Goal: Information Seeking & Learning: Check status

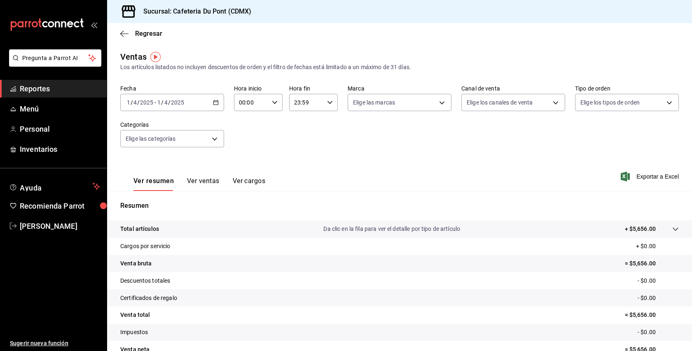
click at [70, 89] on span "Reportes" at bounding box center [60, 88] width 80 height 11
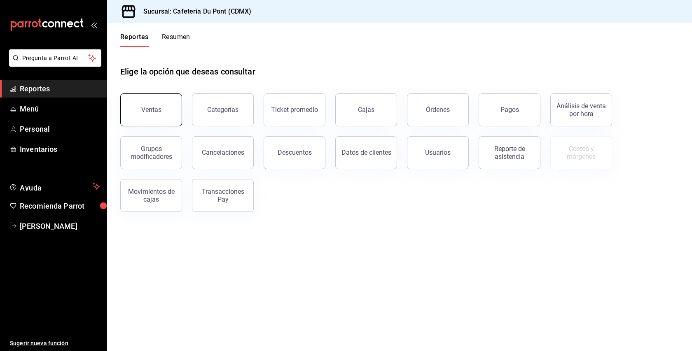
click at [152, 117] on button "Ventas" at bounding box center [151, 109] width 62 height 33
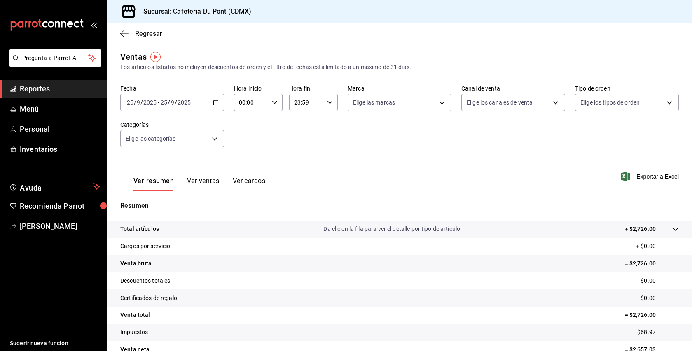
click at [214, 184] on button "Ver ventas" at bounding box center [203, 184] width 33 height 14
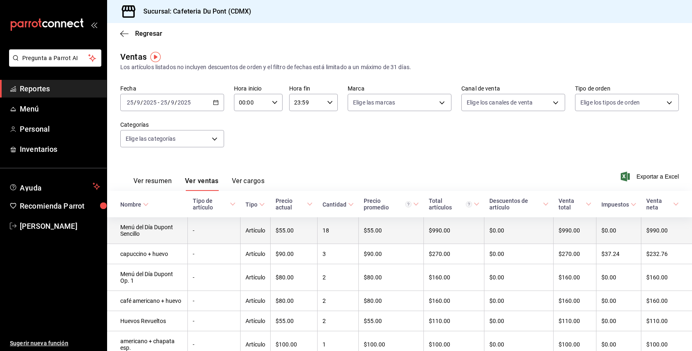
click at [253, 236] on td "Artículo" at bounding box center [255, 230] width 30 height 27
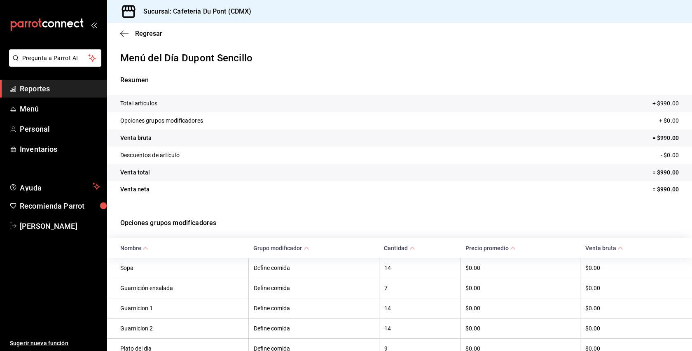
click at [383, 190] on tr "Venta neta = $990.00" at bounding box center [399, 189] width 585 height 17
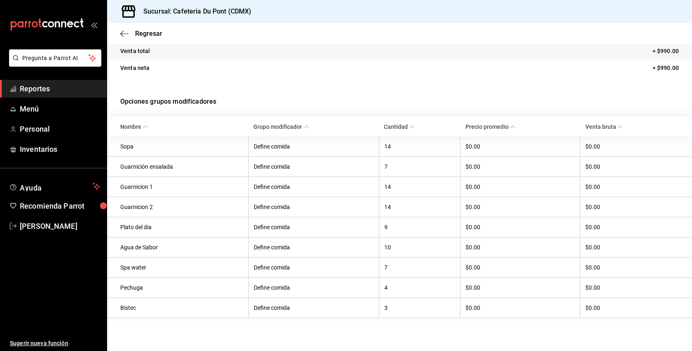
scroll to position [124, 0]
click at [149, 35] on span "Regresar" at bounding box center [148, 34] width 27 height 8
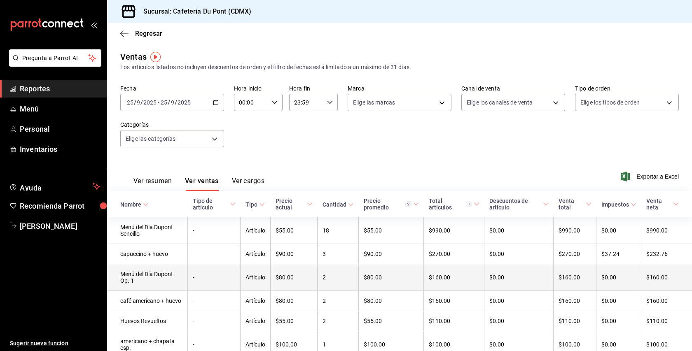
click at [194, 278] on td "-" at bounding box center [214, 277] width 53 height 27
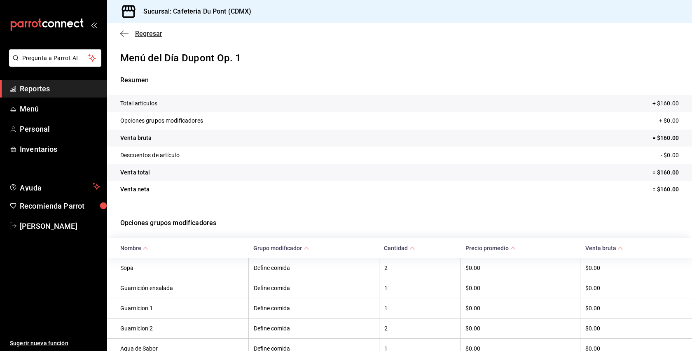
click at [142, 33] on span "Regresar" at bounding box center [148, 34] width 27 height 8
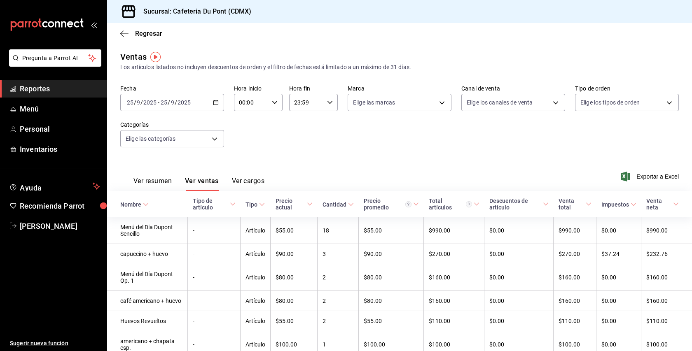
click at [285, 163] on div "Ver resumen Ver ventas Ver cargos Exportar a Excel" at bounding box center [399, 174] width 585 height 34
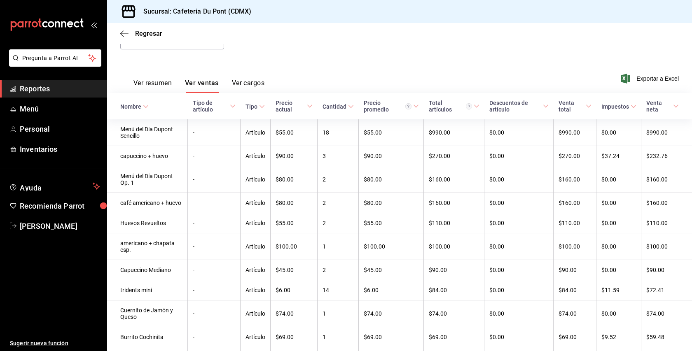
scroll to position [99, 0]
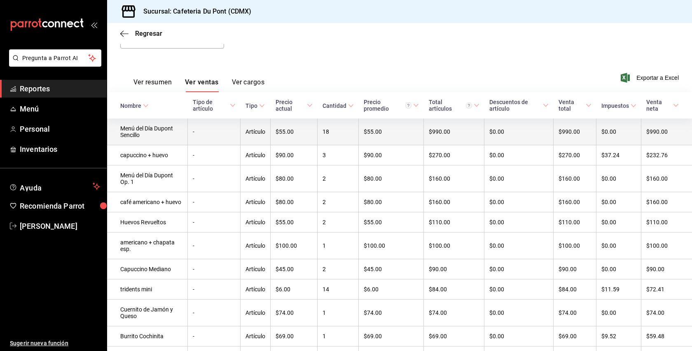
click at [246, 135] on td "Artículo" at bounding box center [255, 132] width 30 height 27
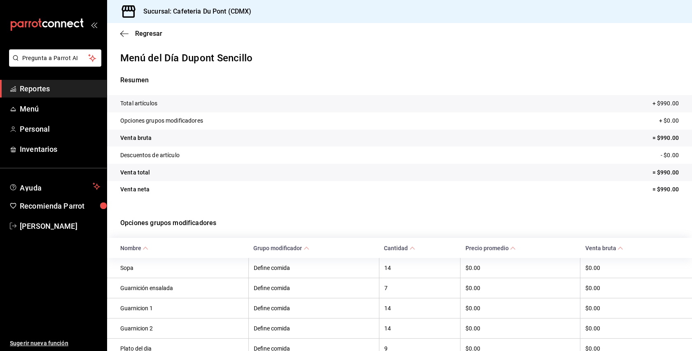
click at [404, 170] on tr "Venta total = $990.00" at bounding box center [399, 172] width 585 height 17
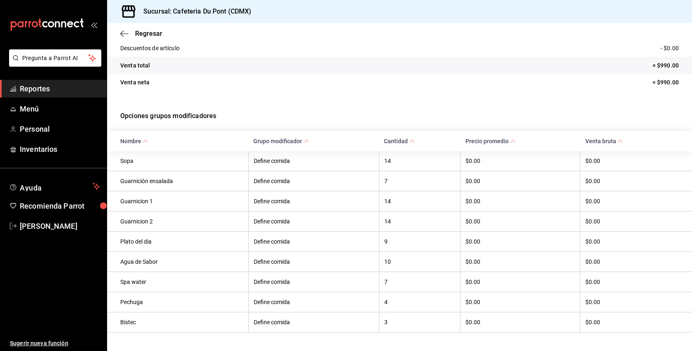
scroll to position [91, 0]
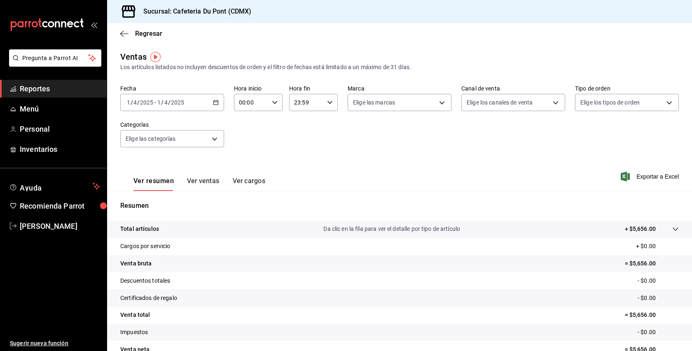
click at [146, 103] on input "2025" at bounding box center [147, 102] width 14 height 7
click at [150, 130] on span "Hoy" at bounding box center [159, 127] width 64 height 9
click at [176, 101] on span "/" at bounding box center [176, 102] width 2 height 7
click at [163, 120] on li "Hoy" at bounding box center [159, 127] width 77 height 19
click at [209, 184] on button "Ver ventas" at bounding box center [203, 184] width 33 height 14
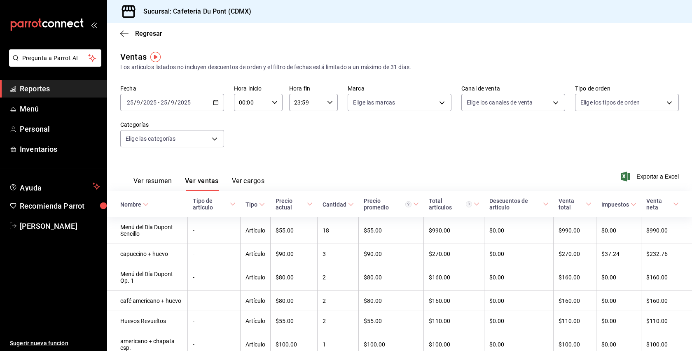
click at [323, 166] on div "Ver resumen Ver ventas Ver cargos Exportar a Excel" at bounding box center [399, 174] width 585 height 34
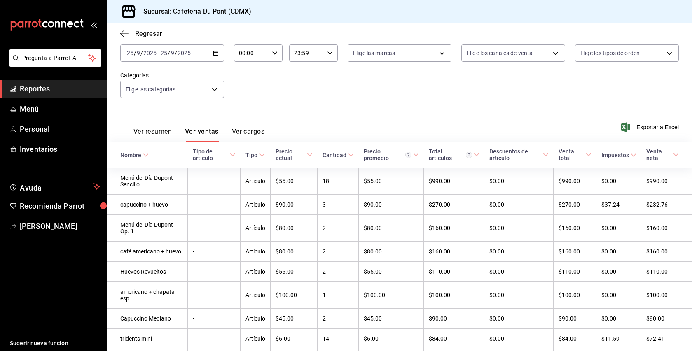
scroll to position [66, 0]
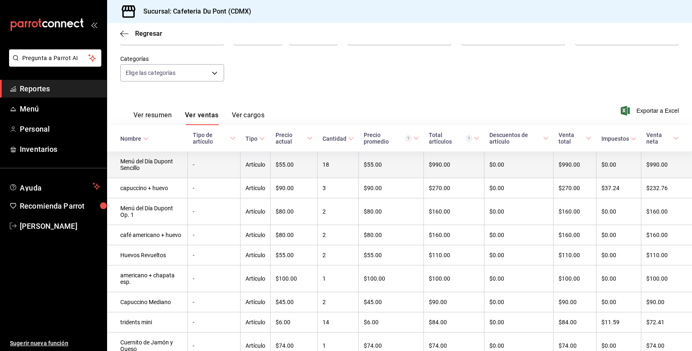
click at [326, 161] on td "18" at bounding box center [337, 165] width 41 height 27
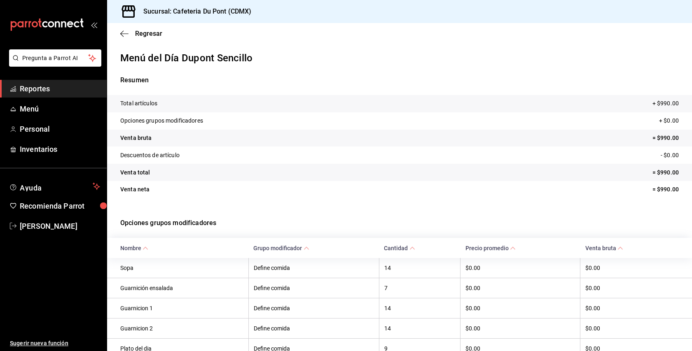
click at [324, 170] on tr "Venta total = $990.00" at bounding box center [399, 172] width 585 height 17
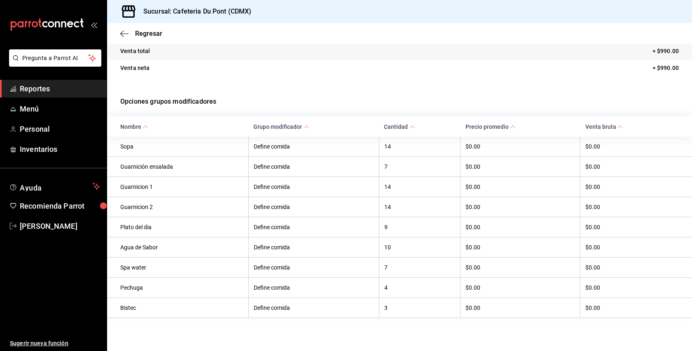
scroll to position [124, 0]
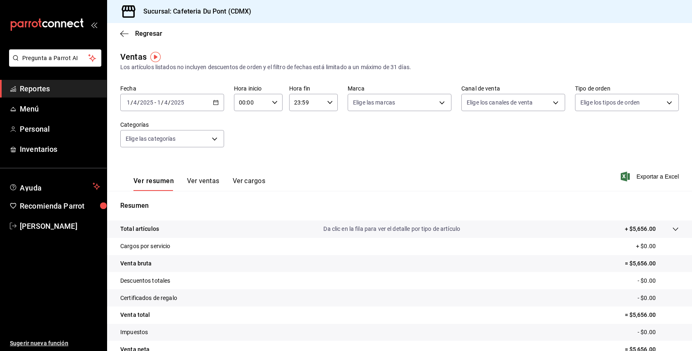
click at [186, 100] on div "2025-04-01 1 / 4 / 2025 - 2025-04-01 1 / 4 / 2025" at bounding box center [172, 102] width 104 height 17
click at [191, 124] on li "Hoy" at bounding box center [159, 127] width 77 height 19
click at [207, 179] on button "Ver ventas" at bounding box center [203, 184] width 33 height 14
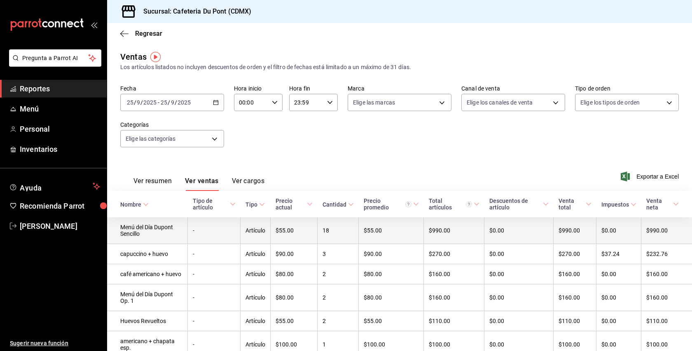
click at [341, 234] on td "18" at bounding box center [337, 230] width 41 height 27
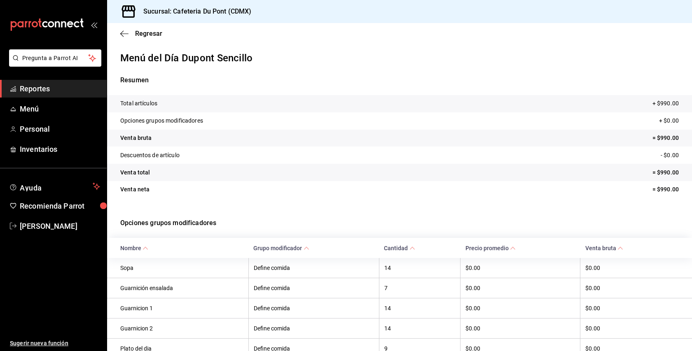
click at [344, 229] on p "Opciones grupos modificadores" at bounding box center [399, 223] width 558 height 30
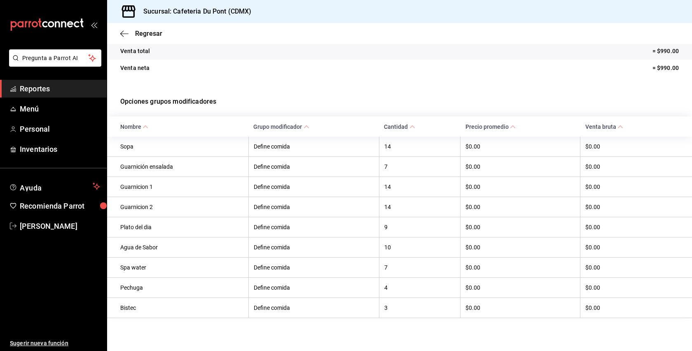
scroll to position [124, 0]
click at [153, 35] on span "Regresar" at bounding box center [148, 34] width 27 height 8
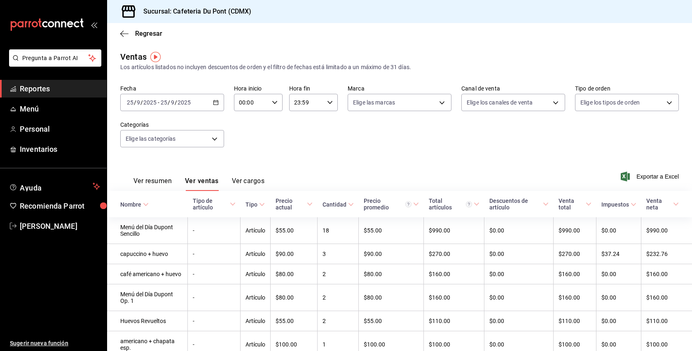
click at [506, 143] on div "Fecha 2025-09-25 25 / 9 / 2025 - 2025-09-25 25 / 9 / 2025 Hora inicio 00:00 Hor…" at bounding box center [399, 121] width 558 height 72
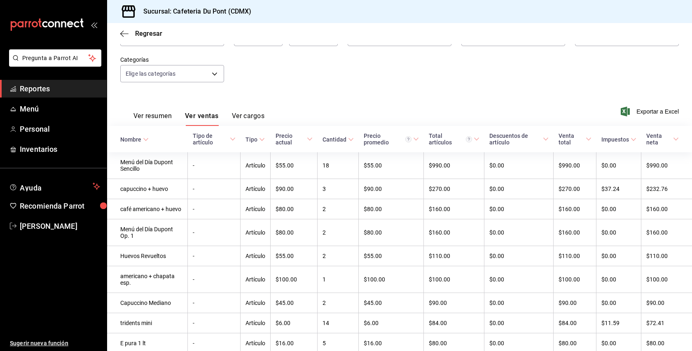
scroll to position [66, 0]
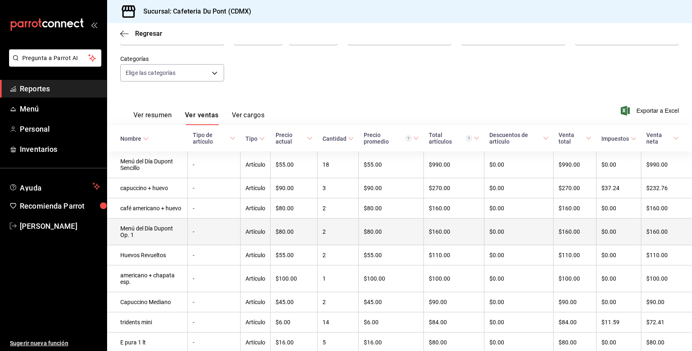
click at [168, 230] on td "Menú del Día Dupont Op. 1" at bounding box center [147, 232] width 81 height 27
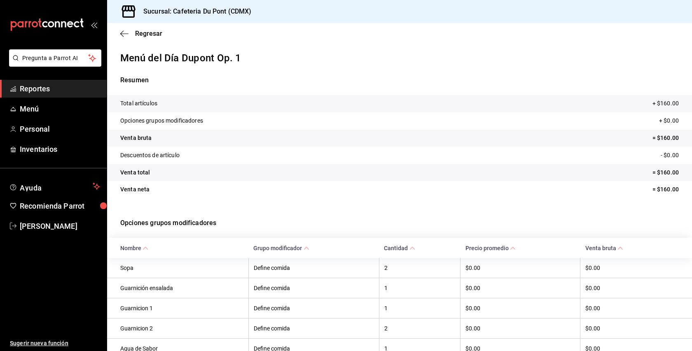
click at [282, 71] on div "Resumen Total artículos + $160.00 Opciones grupos modificadores + $0.00 Venta b…" at bounding box center [399, 136] width 585 height 143
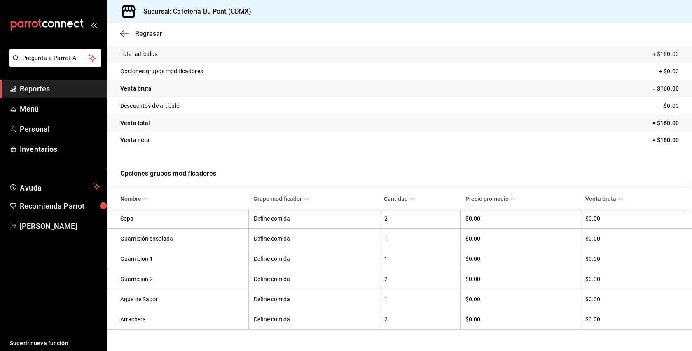
scroll to position [62, 0]
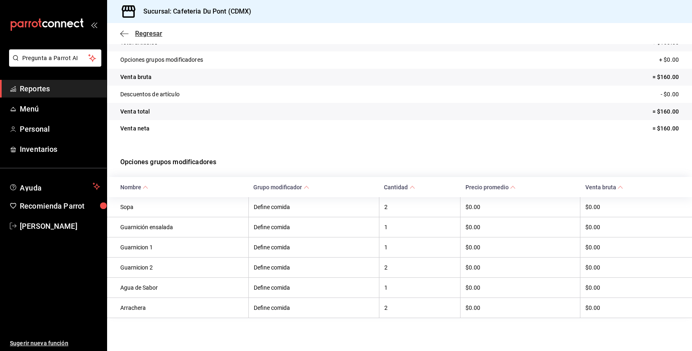
click at [152, 33] on span "Regresar" at bounding box center [148, 34] width 27 height 8
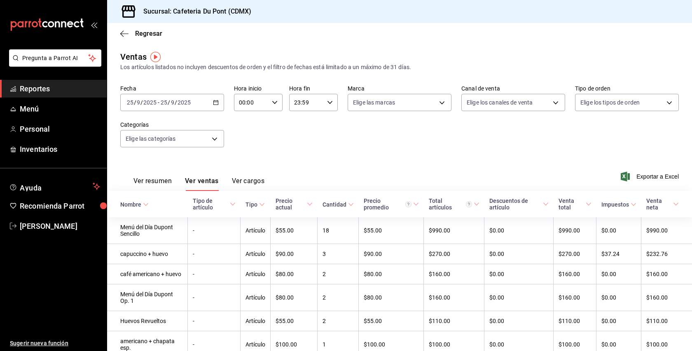
click at [160, 184] on button "Ver resumen" at bounding box center [152, 184] width 38 height 14
